Goal: Information Seeking & Learning: Learn about a topic

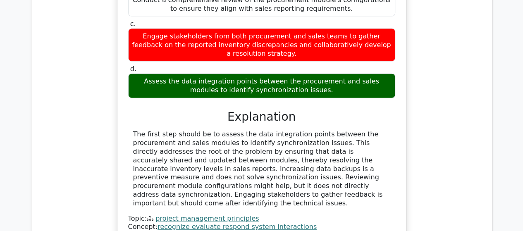
scroll to position [2562, 0]
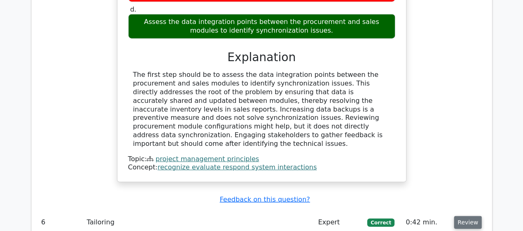
click at [462, 216] on button "Review" at bounding box center [468, 222] width 28 height 13
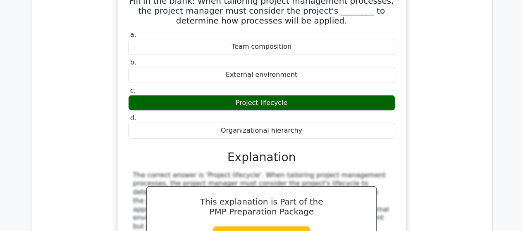
scroll to position [2892, 0]
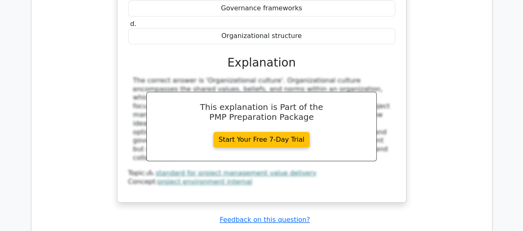
scroll to position [3388, 0]
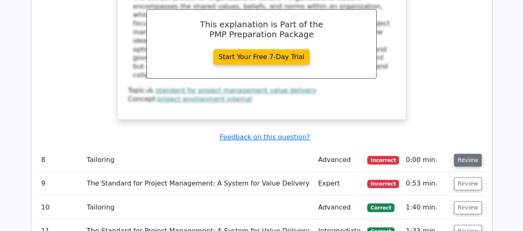
click at [461, 154] on button "Review" at bounding box center [468, 160] width 28 height 13
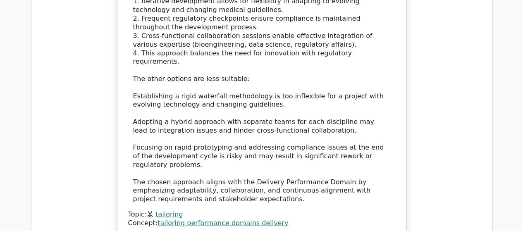
scroll to position [3925, 0]
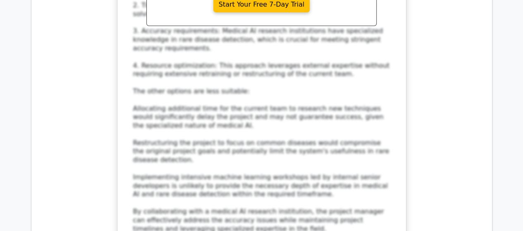
scroll to position [4545, 0]
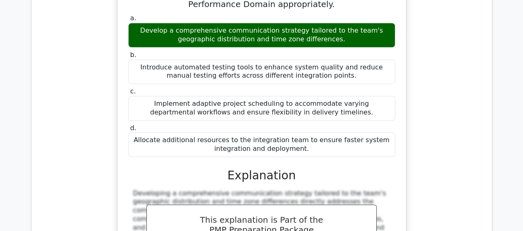
scroll to position [4958, 0]
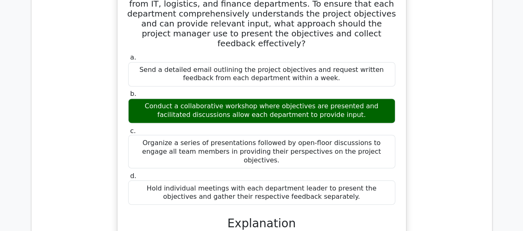
scroll to position [5413, 0]
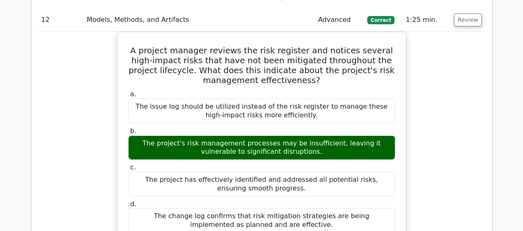
scroll to position [5784, 0]
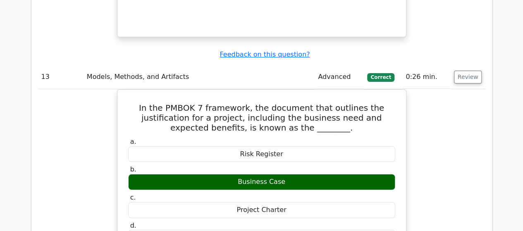
scroll to position [6156, 0]
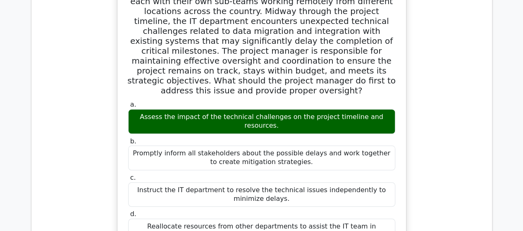
scroll to position [6652, 0]
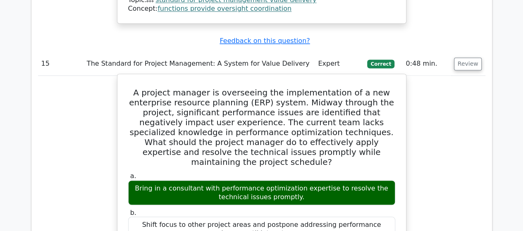
scroll to position [7065, 0]
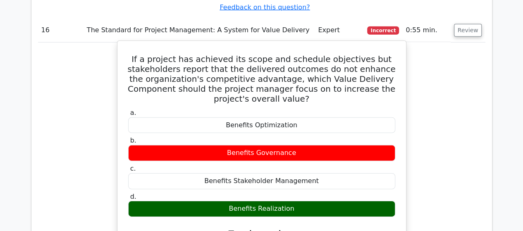
scroll to position [7478, 0]
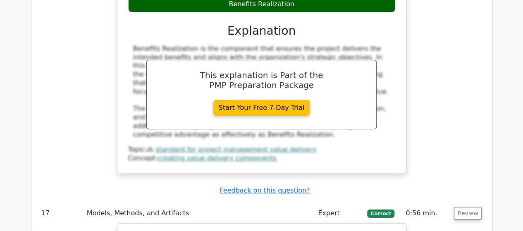
scroll to position [7726, 0]
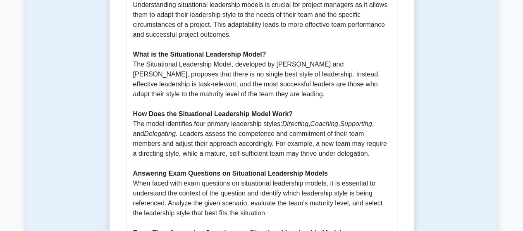
scroll to position [413, 0]
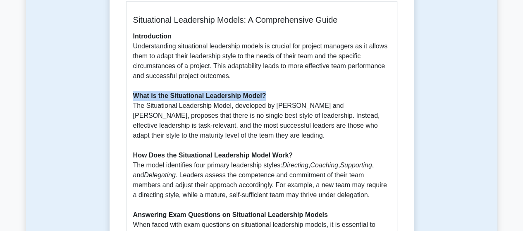
drag, startPoint x: 132, startPoint y: 95, endPoint x: 274, endPoint y: 94, distance: 141.3
click at [274, 94] on div "Situational Leadership Models: A Comprehensive Guide Introduction Understanding…" at bounding box center [261, 186] width 271 height 371
